Goal: Task Accomplishment & Management: Use online tool/utility

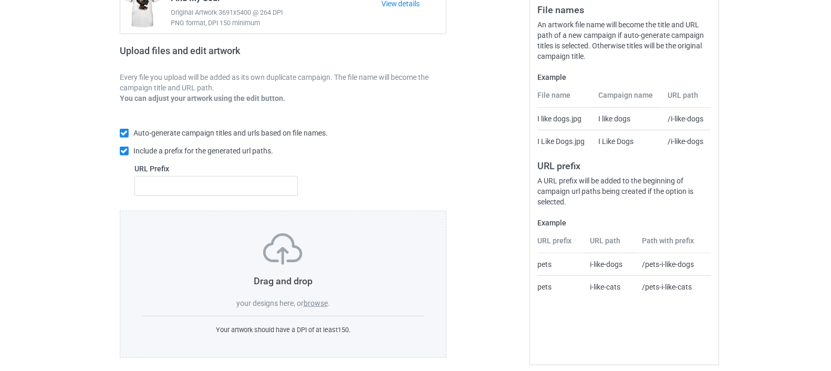
scroll to position [139, 0]
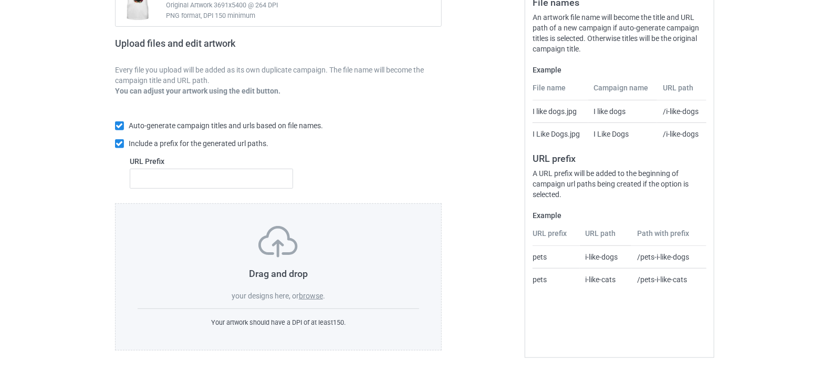
click at [314, 292] on label "browse" at bounding box center [311, 296] width 24 height 8
click at [0, 0] on input "browse" at bounding box center [0, 0] width 0 height 0
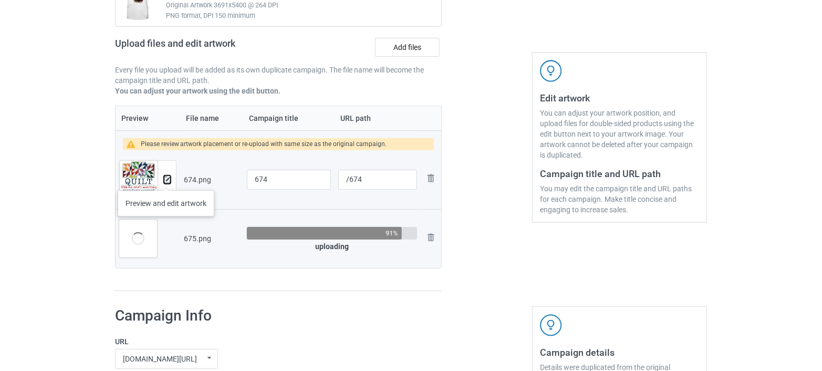
click at [167, 180] on img at bounding box center [167, 179] width 7 height 7
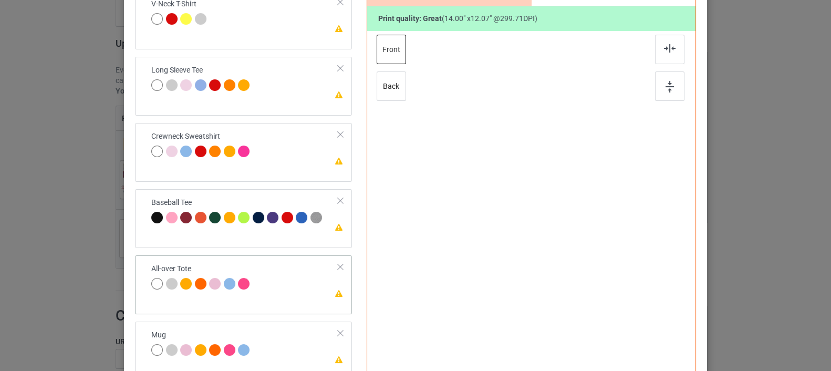
scroll to position [235, 0]
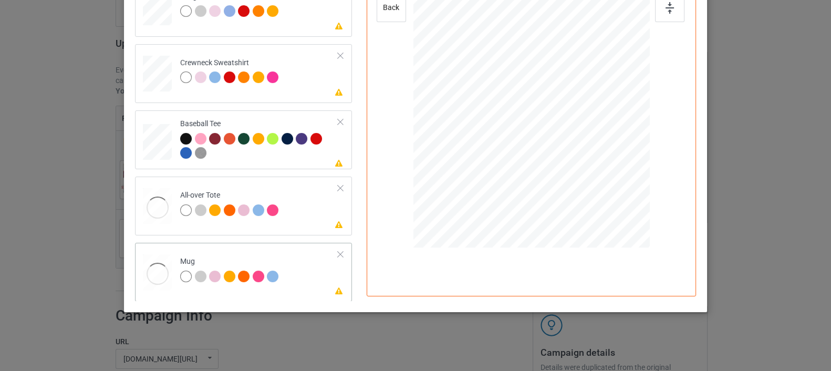
click at [258, 255] on td "Please review artwork placement Mug" at bounding box center [259, 270] width 170 height 46
click at [585, 138] on div at bounding box center [532, 100] width 142 height 122
drag, startPoint x: 596, startPoint y: 160, endPoint x: 586, endPoint y: 120, distance: 41.2
click at [586, 120] on div at bounding box center [531, 99] width 236 height 98
drag, startPoint x: 534, startPoint y: 97, endPoint x: 586, endPoint y: 95, distance: 51.5
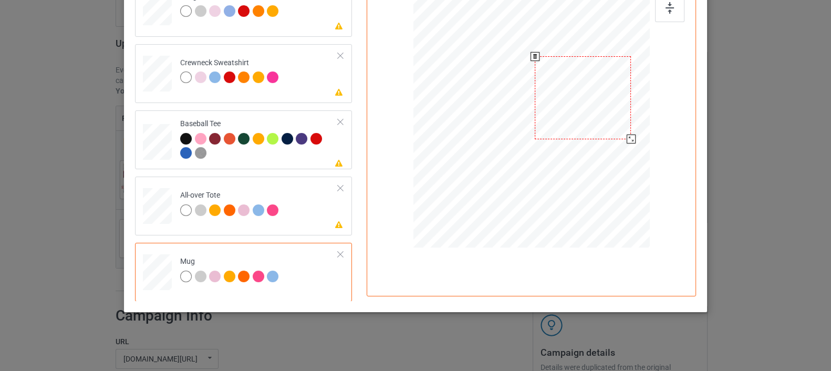
click at [586, 95] on div at bounding box center [583, 97] width 96 height 83
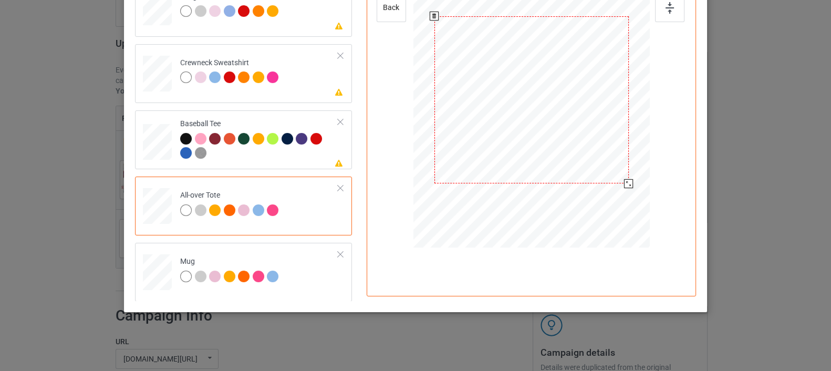
drag, startPoint x: 598, startPoint y: 160, endPoint x: 619, endPoint y: 188, distance: 34.5
click at [619, 188] on div at bounding box center [531, 100] width 236 height 236
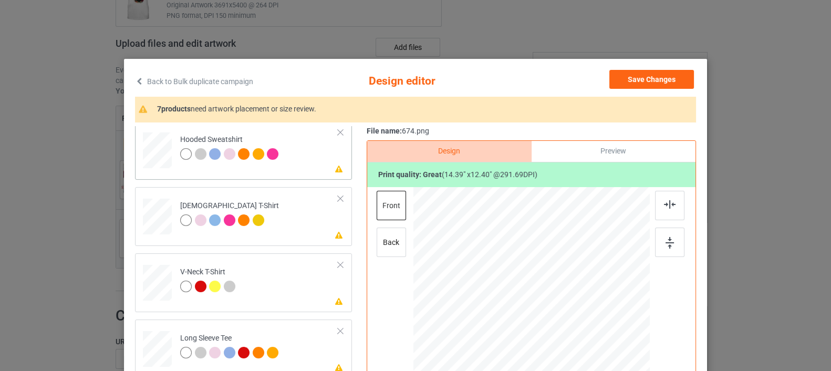
scroll to position [0, 0]
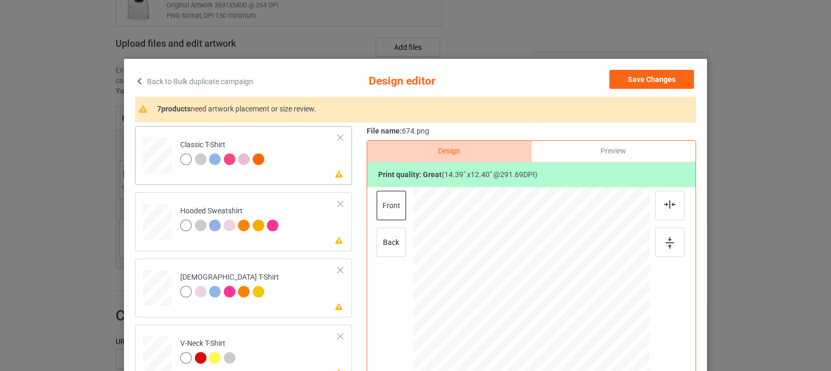
click at [152, 147] on div at bounding box center [158, 152] width 12 height 14
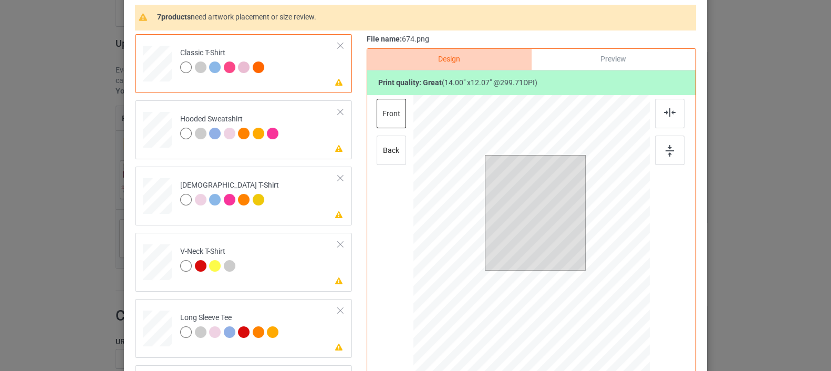
scroll to position [117, 0]
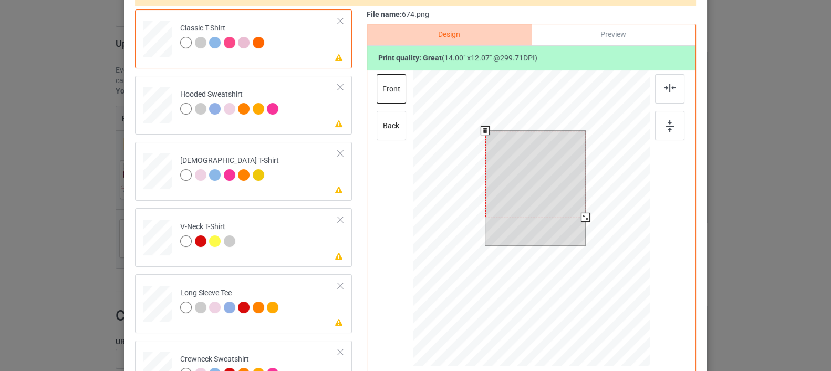
click at [547, 198] on div at bounding box center [535, 174] width 100 height 86
click at [581, 216] on div at bounding box center [582, 214] width 9 height 9
drag, startPoint x: 561, startPoint y: 212, endPoint x: 559, endPoint y: 203, distance: 8.6
click at [559, 203] on div at bounding box center [533, 171] width 95 height 81
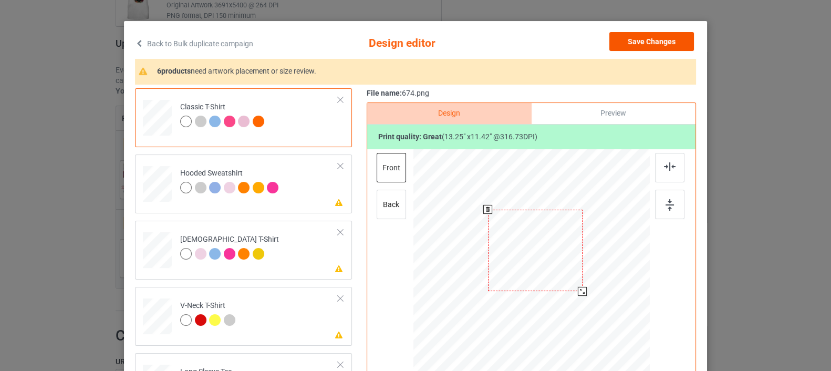
scroll to position [0, 0]
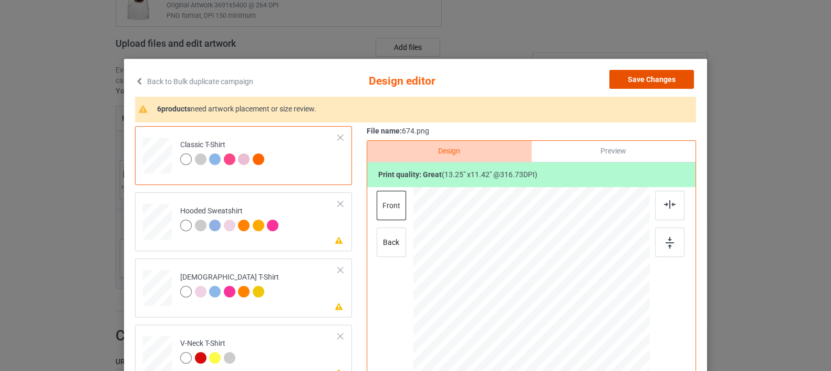
click at [640, 81] on button "Save Changes" at bounding box center [651, 79] width 85 height 19
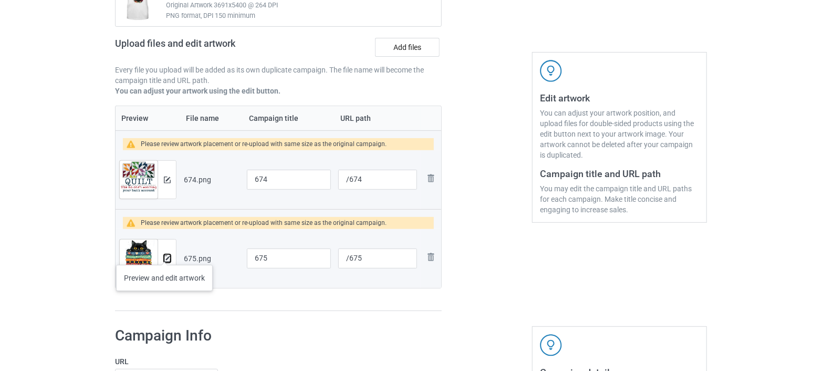
click at [164, 255] on img at bounding box center [167, 258] width 7 height 7
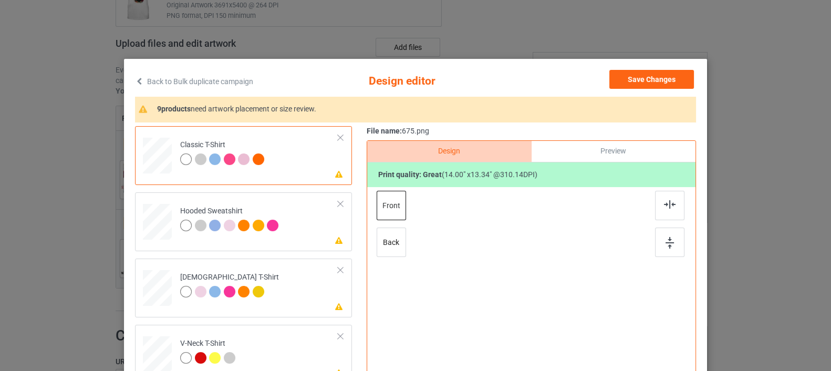
scroll to position [58, 0]
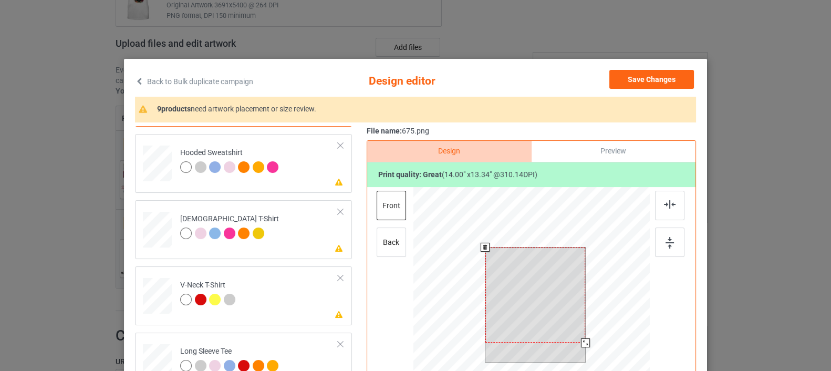
click at [521, 296] on div at bounding box center [535, 294] width 100 height 95
click at [579, 341] on div at bounding box center [581, 339] width 9 height 9
drag, startPoint x: 563, startPoint y: 329, endPoint x: 561, endPoint y: 318, distance: 11.2
click at [561, 318] on div at bounding box center [532, 291] width 93 height 89
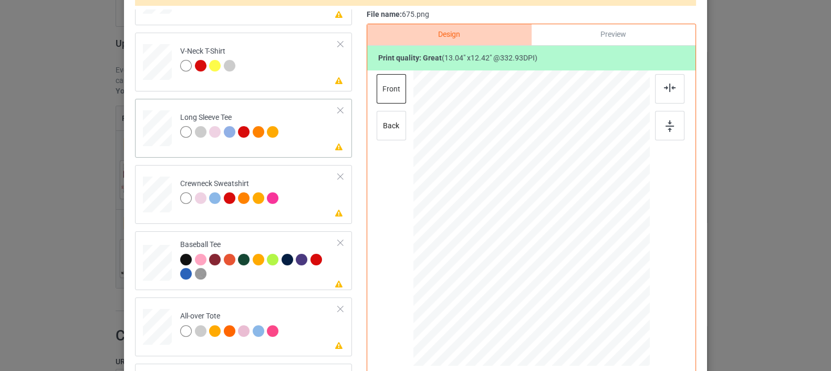
scroll to position [178, 0]
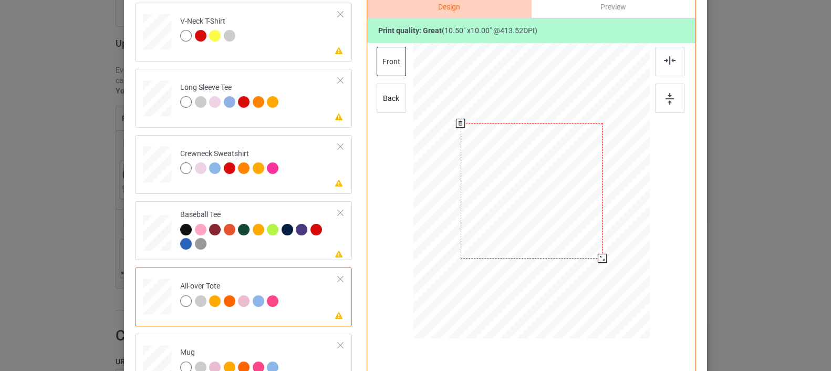
scroll to position [175, 0]
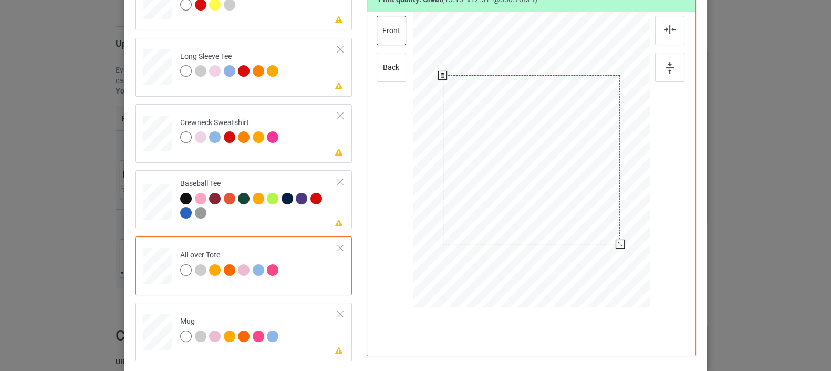
drag, startPoint x: 601, startPoint y: 227, endPoint x: 619, endPoint y: 244, distance: 24.9
click at [619, 244] on div at bounding box center [620, 244] width 9 height 9
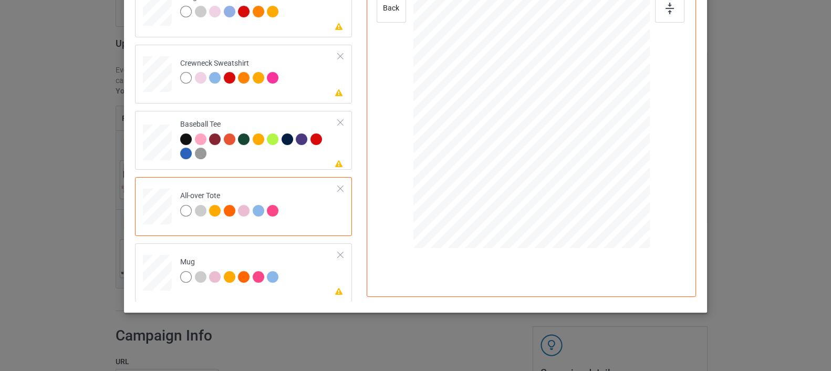
scroll to position [235, 0]
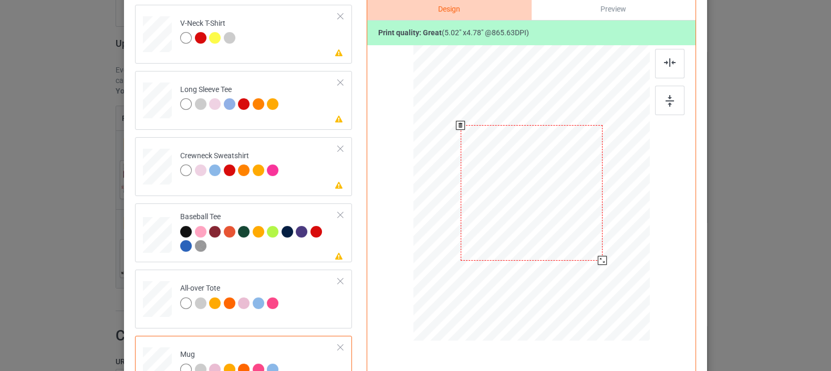
scroll to position [118, 0]
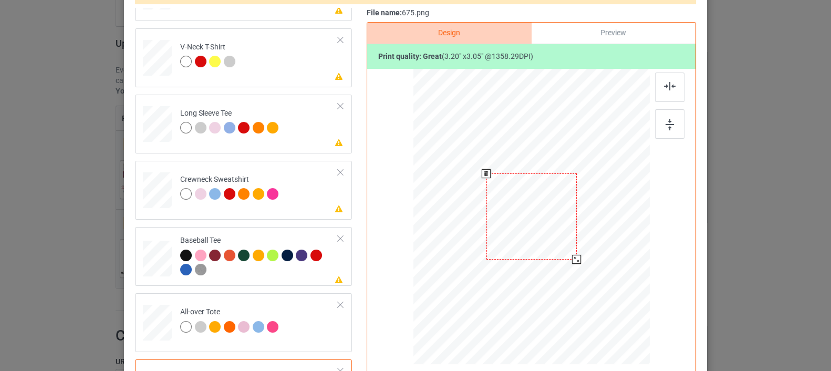
drag, startPoint x: 599, startPoint y: 283, endPoint x: 587, endPoint y: 235, distance: 49.3
click at [587, 235] on div at bounding box center [531, 216] width 236 height 98
drag, startPoint x: 534, startPoint y: 220, endPoint x: 587, endPoint y: 219, distance: 53.6
click at [587, 219] on div at bounding box center [585, 216] width 90 height 86
click at [565, 227] on div at bounding box center [586, 215] width 90 height 86
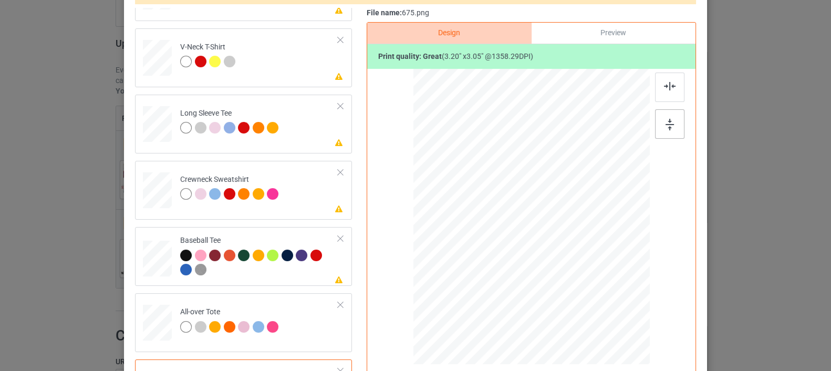
click at [666, 129] on img at bounding box center [670, 125] width 8 height 12
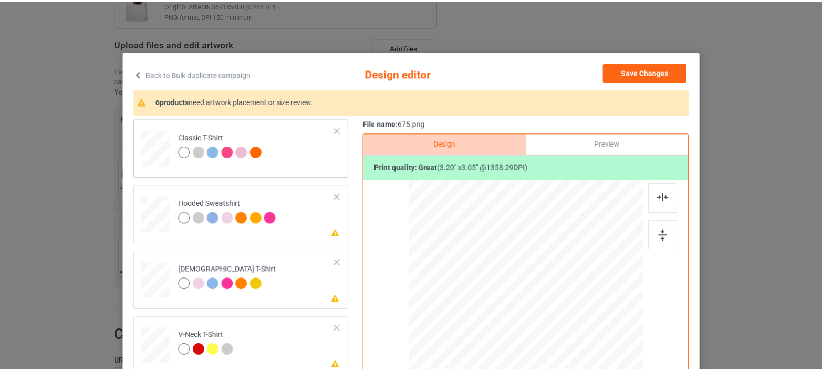
scroll to position [0, 0]
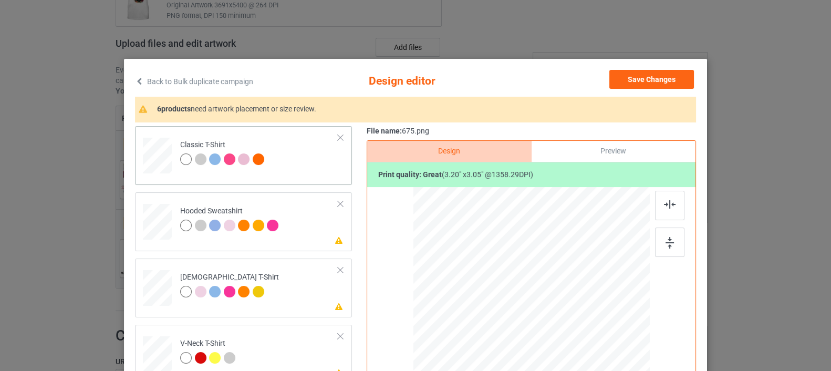
click at [156, 151] on div at bounding box center [158, 152] width 12 height 14
click at [649, 82] on button "Save Changes" at bounding box center [651, 79] width 85 height 19
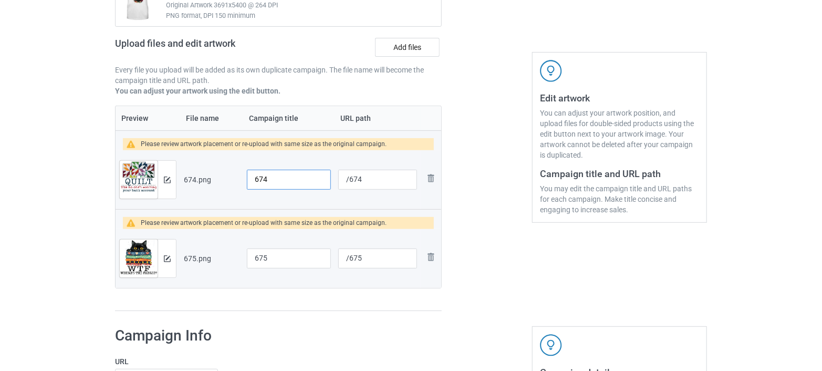
drag, startPoint x: 294, startPoint y: 179, endPoint x: 241, endPoint y: 184, distance: 53.9
click at [241, 184] on tr "Preview and edit artwork 674.png 674 /674 Remove file" at bounding box center [279, 179] width 326 height 59
paste input "Funny Quilting Sewing Quilt Like Bank Acc Gifts for Quilter"
drag, startPoint x: 325, startPoint y: 175, endPoint x: 221, endPoint y: 179, distance: 104.1
click at [221, 179] on tr "Preview and edit artwork 674.png Funny Quilting Sewing Quilt Like Bank Acc Gift…" at bounding box center [279, 179] width 326 height 59
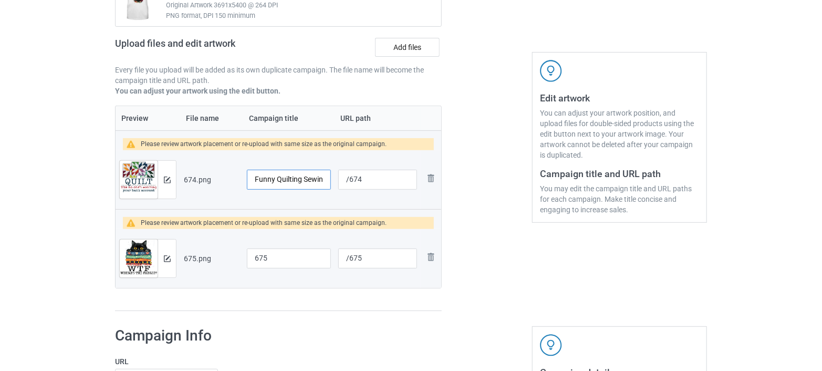
click at [320, 182] on input "Funny Quilting Sewing Quilt Like Bank Acc Gifts for Quilter" at bounding box center [289, 180] width 84 height 20
type input "Funny Quilting Sewing Quilt Like Bank Acc Gifts for Quilter"
drag, startPoint x: 369, startPoint y: 180, endPoint x: 313, endPoint y: 179, distance: 56.7
click at [313, 179] on tr "Preview and edit artwork 674.png Funny Quilting Sewing Quilt Like Bank Acc Gift…" at bounding box center [279, 179] width 326 height 59
paste input "quilt like bank acc gifts for quilter"
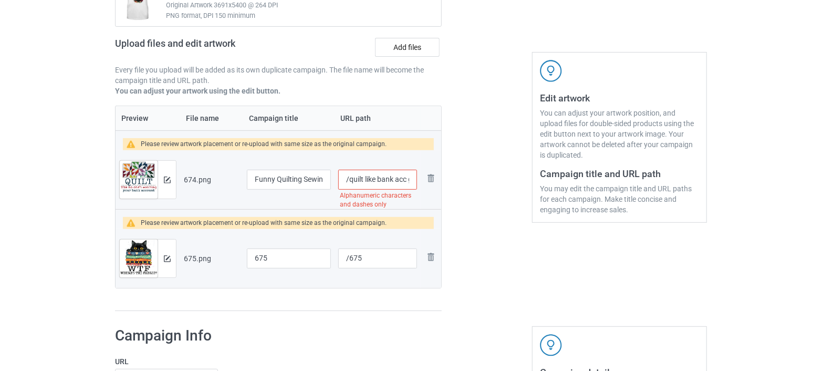
scroll to position [0, 47]
click at [392, 181] on input "/quilt like bank acc gifts for quilter" at bounding box center [377, 180] width 79 height 20
click at [387, 172] on input "/quilt like bank acc gifts for quilter" at bounding box center [377, 180] width 79 height 20
click at [389, 181] on input "/quilt like bank acc gifts for quilter" at bounding box center [377, 180] width 79 height 20
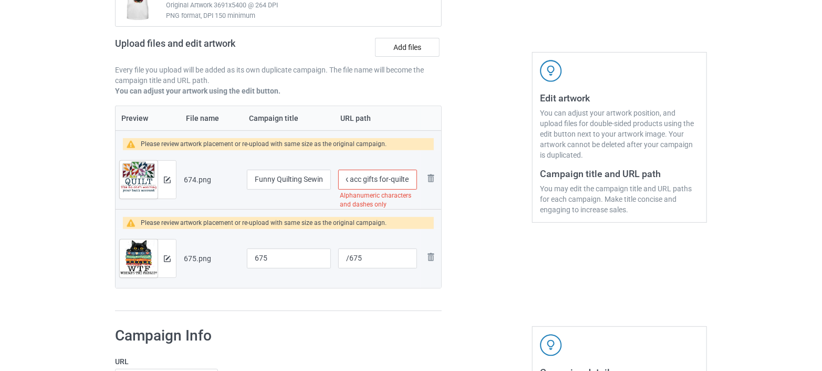
click at [379, 177] on input "/quilt like bank acc gifts for-quilter" at bounding box center [377, 180] width 79 height 20
click at [365, 177] on input "/quilt like bank acc gifts-for-quilter" at bounding box center [377, 180] width 79 height 20
click at [362, 178] on input "/quilt like bank acc gifts-for-quilter" at bounding box center [377, 180] width 79 height 20
click at [364, 180] on input "/quilt like bank acc-gifts-for-quilter" at bounding box center [377, 180] width 79 height 20
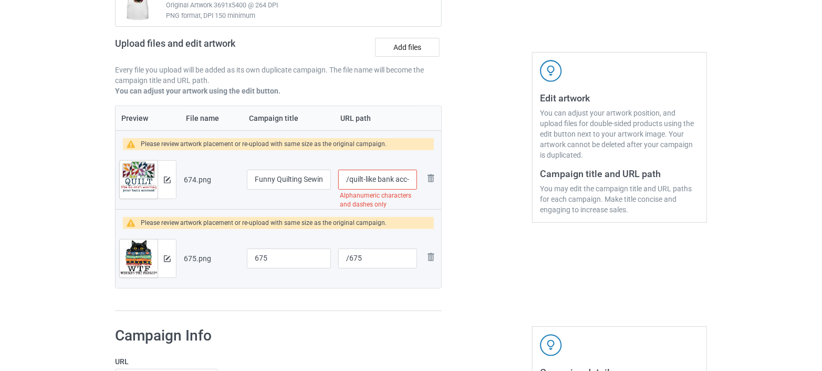
click at [379, 174] on input "/quilt-like bank acc-gifts-for-quilter" at bounding box center [377, 180] width 79 height 20
click at [397, 182] on input "/quilt-like-bank acc-gifts-for-quilter" at bounding box center [377, 180] width 79 height 20
drag, startPoint x: 373, startPoint y: 177, endPoint x: 421, endPoint y: 178, distance: 47.3
click at [421, 178] on tr "Preview and edit artwork 674.png Funny Quilting Sewing Quilt Like Bank Acc Gift…" at bounding box center [279, 179] width 326 height 59
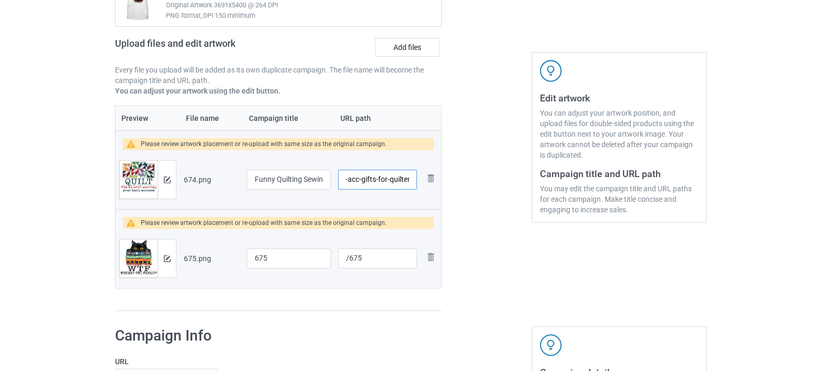
type input "/quilt-like-bank-acc-gifts-for-quilter"
click at [495, 234] on div at bounding box center [487, 126] width 76 height 385
drag, startPoint x: 290, startPoint y: 256, endPoint x: 246, endPoint y: 263, distance: 44.6
click at [246, 263] on td "675" at bounding box center [288, 258] width 91 height 59
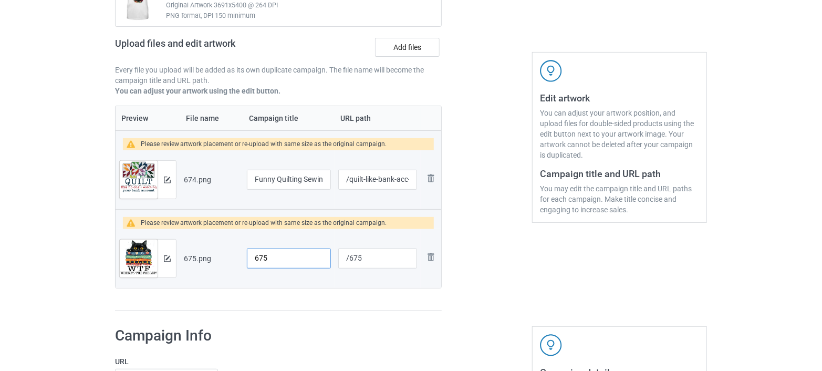
paste input "Funny Quilting Sewing I Bought More Fabric Cute Black Cat"
drag, startPoint x: 328, startPoint y: 258, endPoint x: 288, endPoint y: 256, distance: 40.5
click at [288, 256] on input "Funny Quilting Sewing I Bought More Fabric Cute Black Cat" at bounding box center [289, 258] width 84 height 20
click at [319, 258] on input "Funny Quilting Sewing I Bought More Fabric Cute Black Cat" at bounding box center [289, 258] width 84 height 20
type input "Funny Quilting Sewing I Bought More Fabric Cute Black Cat"
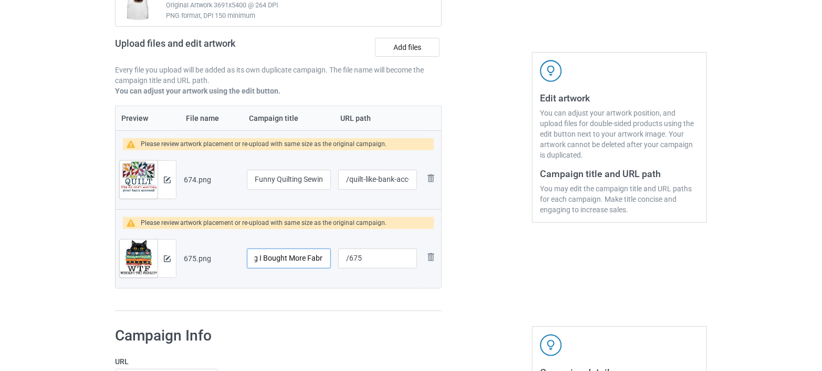
scroll to position [0, 124]
drag, startPoint x: 252, startPoint y: 258, endPoint x: 350, endPoint y: 264, distance: 98.4
click at [350, 264] on tr "Preview and edit artwork 675.png Funny Quilting Sewing I Bought More Fabric Cut…" at bounding box center [279, 258] width 326 height 59
click at [282, 259] on input "Funny Quilting Sewing I Bought More Fabric Cute Black Cat" at bounding box center [289, 258] width 84 height 20
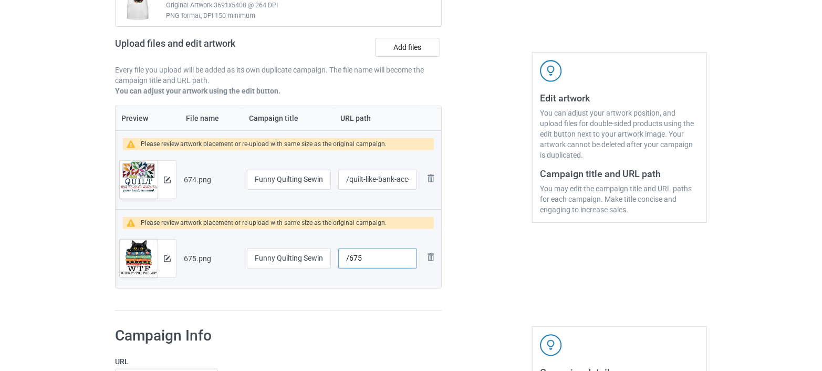
drag, startPoint x: 385, startPoint y: 256, endPoint x: 330, endPoint y: 260, distance: 54.2
click at [330, 260] on tr "Preview and edit artwork 675.png Funny Quilting Sewing I Bought More Fabric Cut…" at bounding box center [279, 258] width 326 height 59
paste input "i bought more fabric cute black cat"
click at [399, 255] on input "/i bought more fabric cute black cat" at bounding box center [377, 258] width 79 height 20
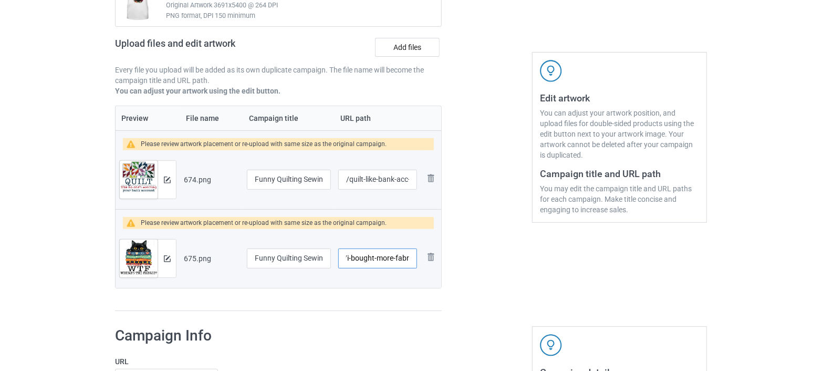
scroll to position [0, 0]
drag, startPoint x: 396, startPoint y: 255, endPoint x: 461, endPoint y: 252, distance: 65.7
click at [461, 252] on div "Campaign to duplicate And Into The Sewing Room I Go To Lose My Mind & Find My S…" at bounding box center [411, 126] width 607 height 385
type input "/i-bought-more-fabric-cute-black-cat"
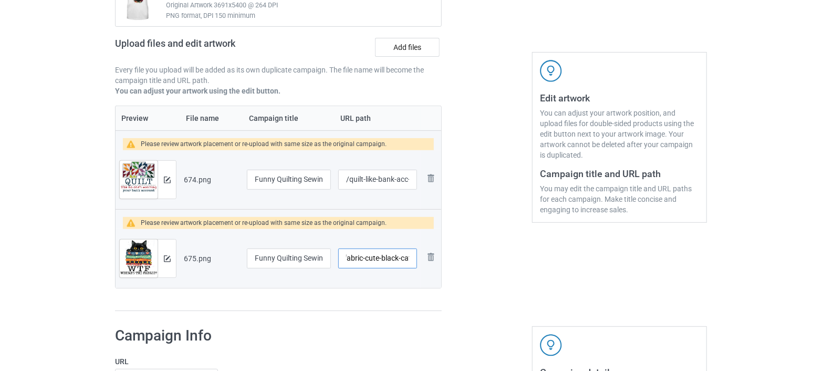
drag, startPoint x: 360, startPoint y: 253, endPoint x: 470, endPoint y: 260, distance: 110.5
click at [470, 260] on div "Campaign to duplicate And Into The Sewing Room I Go To Lose My Mind & Find My S…" at bounding box center [411, 126] width 607 height 385
click at [506, 258] on div at bounding box center [487, 126] width 76 height 385
drag, startPoint x: 371, startPoint y: 175, endPoint x: 465, endPoint y: 190, distance: 95.1
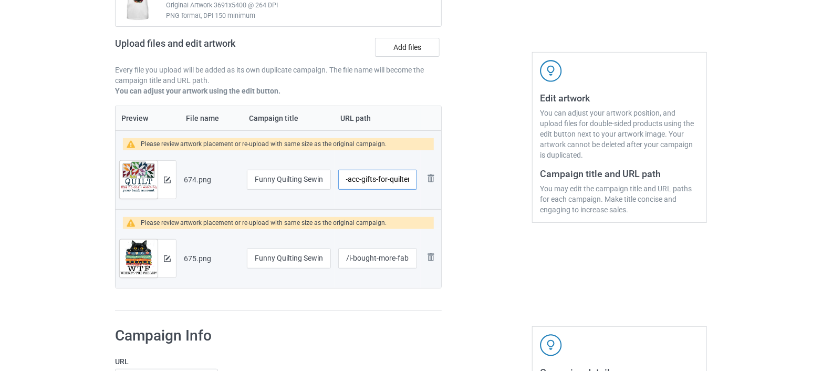
click at [465, 190] on div "Campaign to duplicate And Into The Sewing Room I Go To Lose My Mind & Find My S…" at bounding box center [411, 126] width 607 height 385
click at [494, 222] on div at bounding box center [487, 126] width 76 height 385
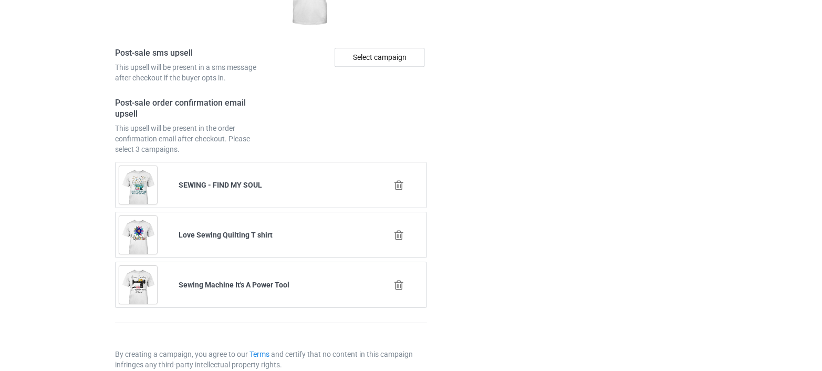
scroll to position [1621, 0]
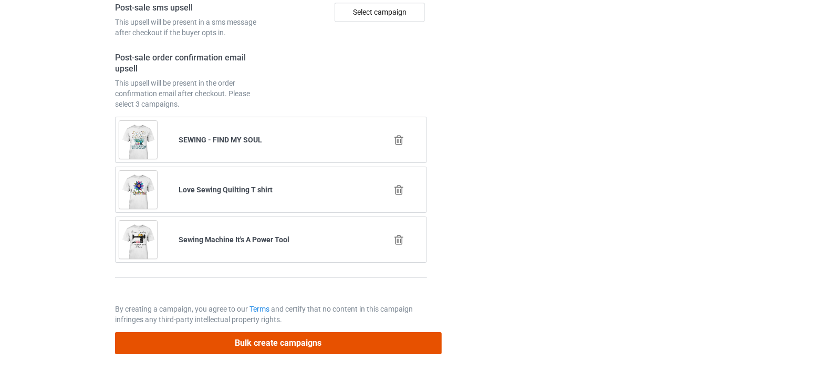
click at [288, 341] on button "Bulk create campaigns" at bounding box center [278, 343] width 327 height 22
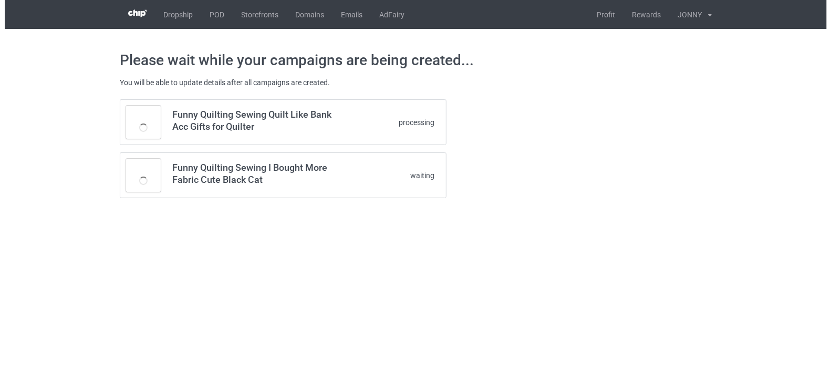
scroll to position [0, 0]
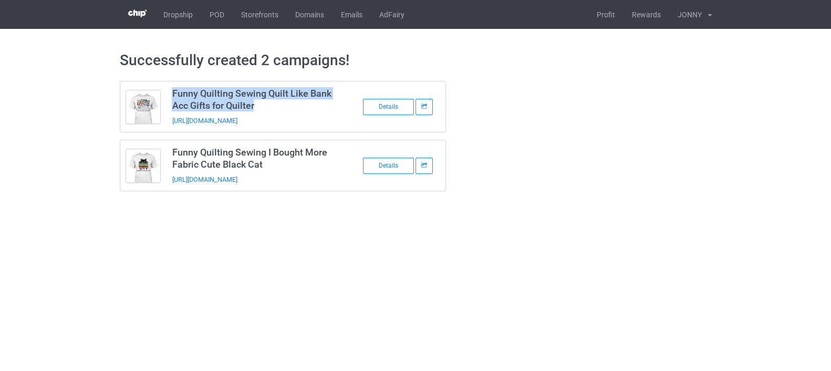
drag, startPoint x: 266, startPoint y: 107, endPoint x: 167, endPoint y: 93, distance: 100.8
click at [167, 93] on td "Funny Quilting Sewing Quilt Like Bank Acc Gifts for Quilter [URL][DOMAIN_NAME]" at bounding box center [255, 106] width 178 height 50
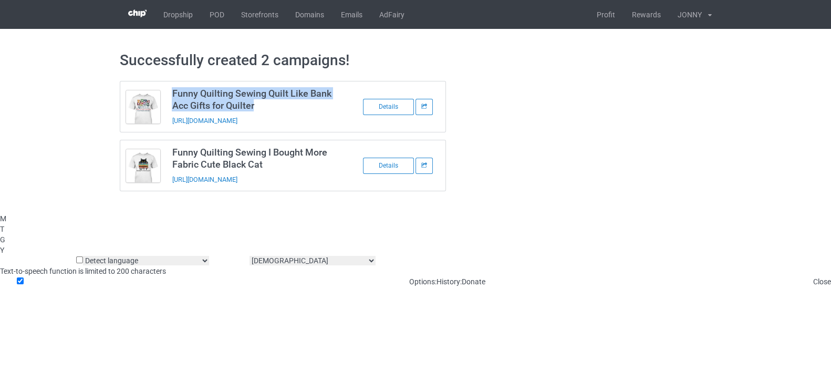
copy h3 "Funny Quilting Sewing Quilt Like Bank Acc Gifts for Quilter"
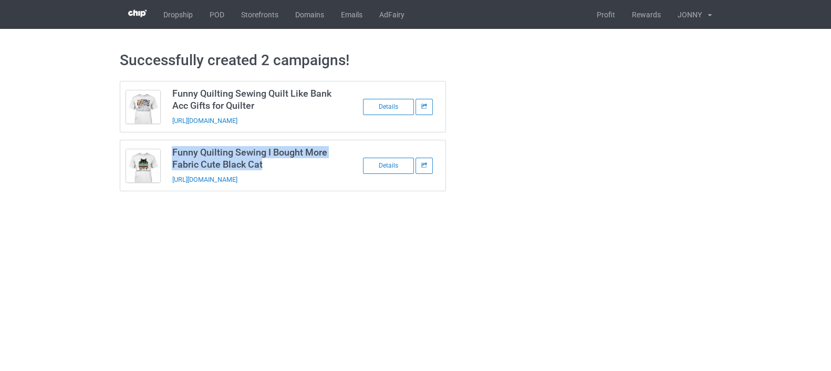
drag, startPoint x: 273, startPoint y: 164, endPoint x: 167, endPoint y: 151, distance: 106.9
click at [167, 151] on td "Funny Quilting Sewing I Bought More Fabric Cute Black Cat [URL][DOMAIN_NAME]" at bounding box center [255, 165] width 178 height 50
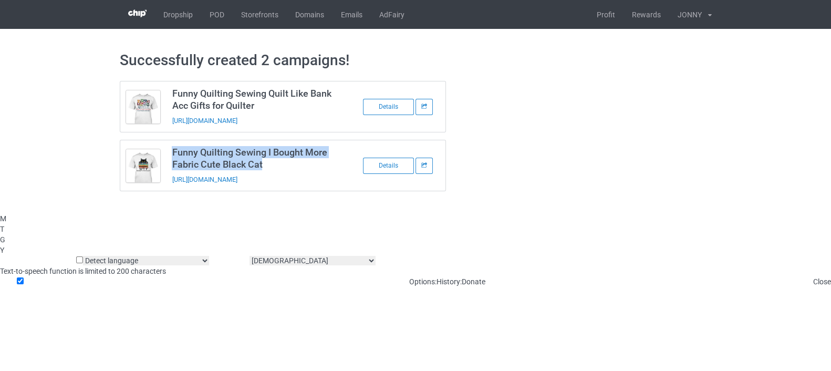
copy h3 "Funny Quilting Sewing I Bought More Fabric Cute Black Cat"
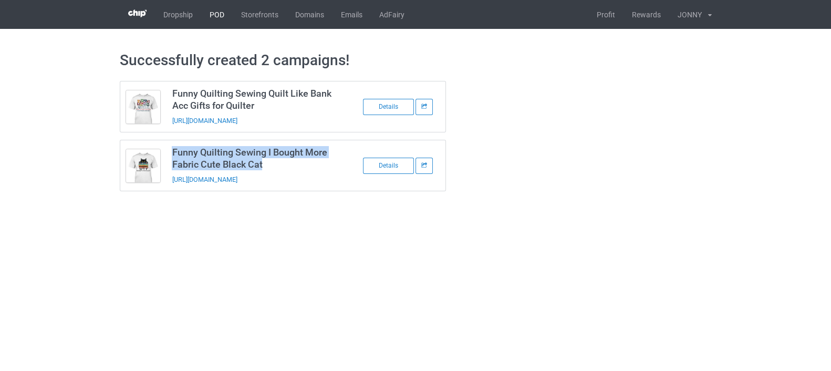
click at [216, 14] on link "POD" at bounding box center [217, 14] width 32 height 29
